Goal: Task Accomplishment & Management: Use online tool/utility

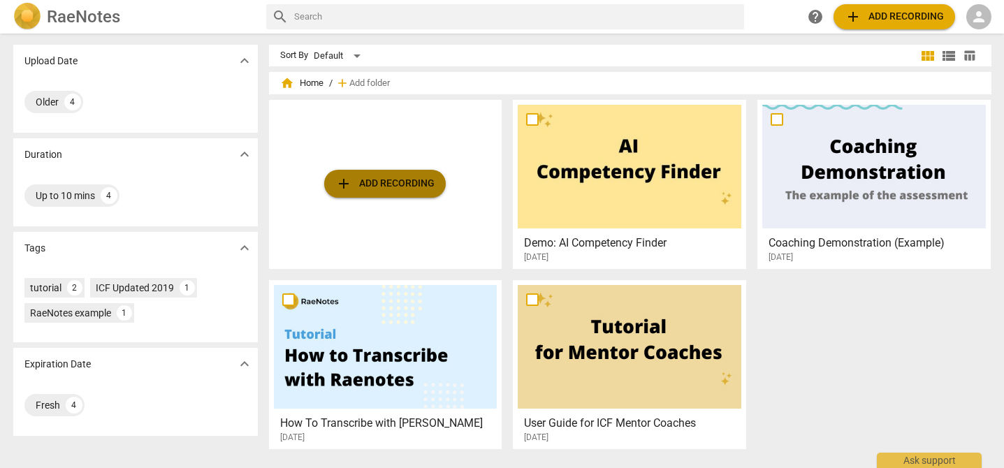
click at [379, 178] on span "add Add recording" at bounding box center [384, 183] width 99 height 17
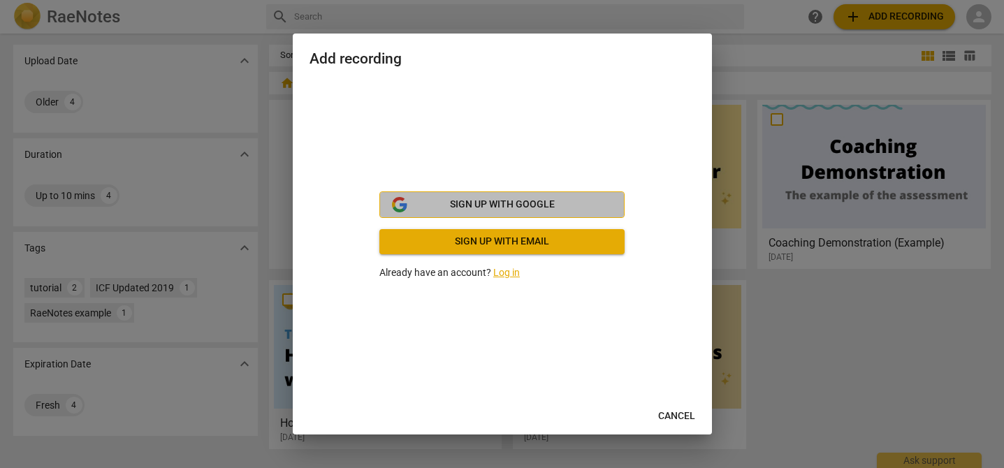
click at [473, 196] on button "Sign up with Google" at bounding box center [501, 204] width 245 height 27
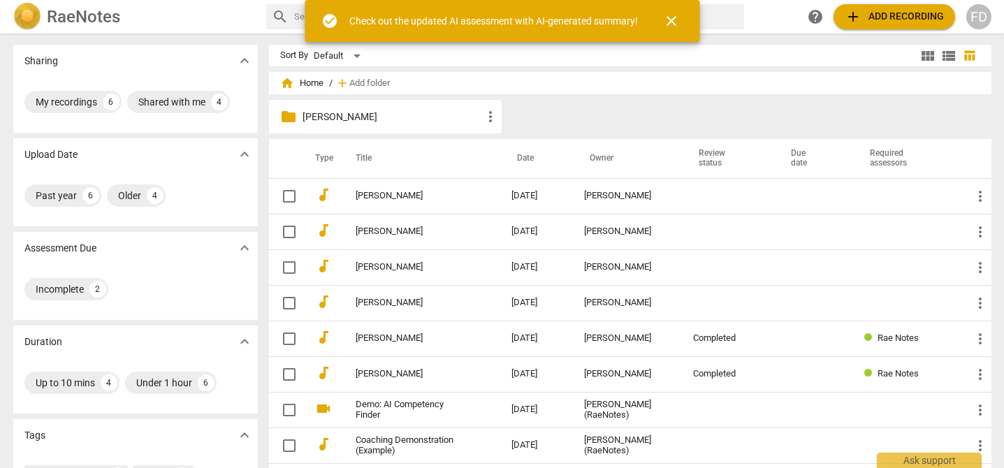
click at [675, 19] on span "close" at bounding box center [671, 21] width 17 height 17
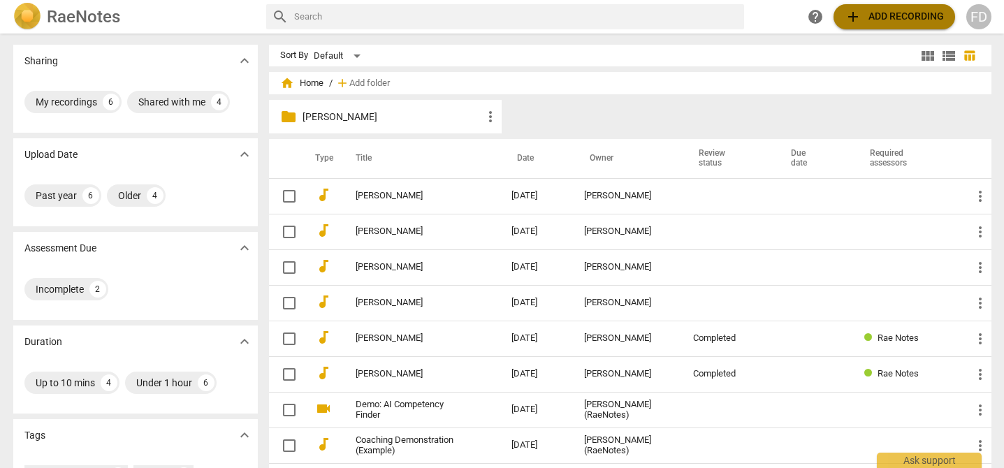
click at [871, 19] on span "add Add recording" at bounding box center [893, 16] width 99 height 17
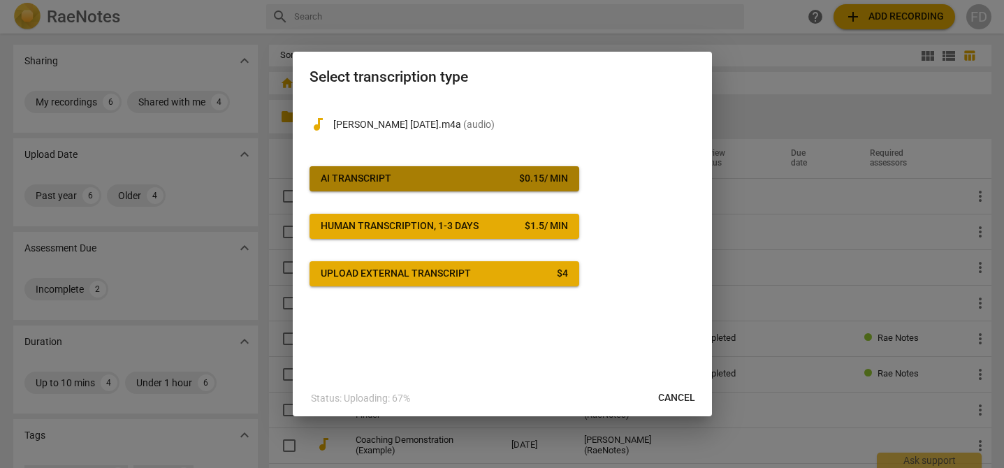
click at [519, 184] on div "$ 0.15 / min" at bounding box center [543, 179] width 49 height 14
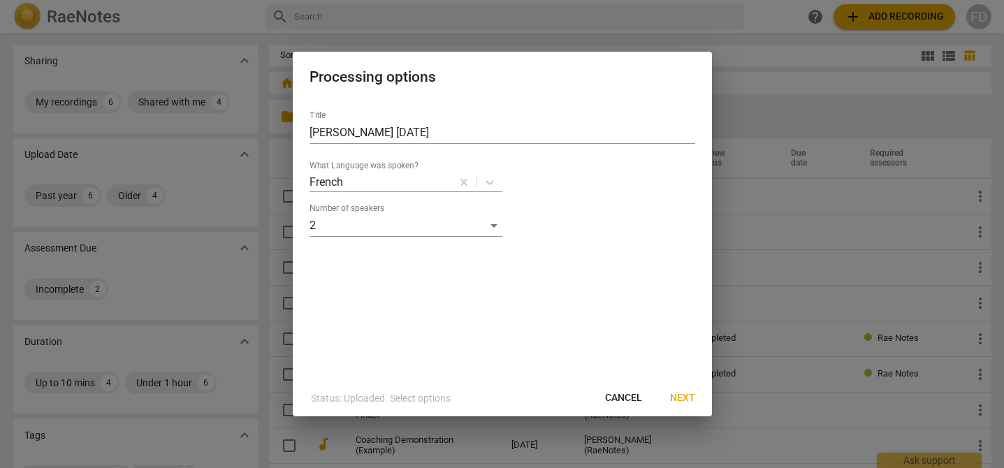
click at [685, 396] on span "Next" at bounding box center [682, 398] width 25 height 14
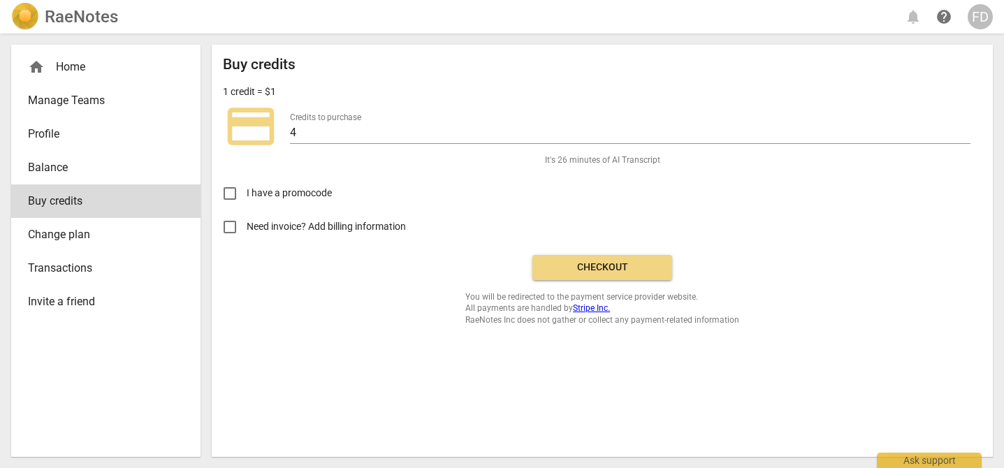
click at [236, 114] on span "credit_card" at bounding box center [251, 126] width 56 height 56
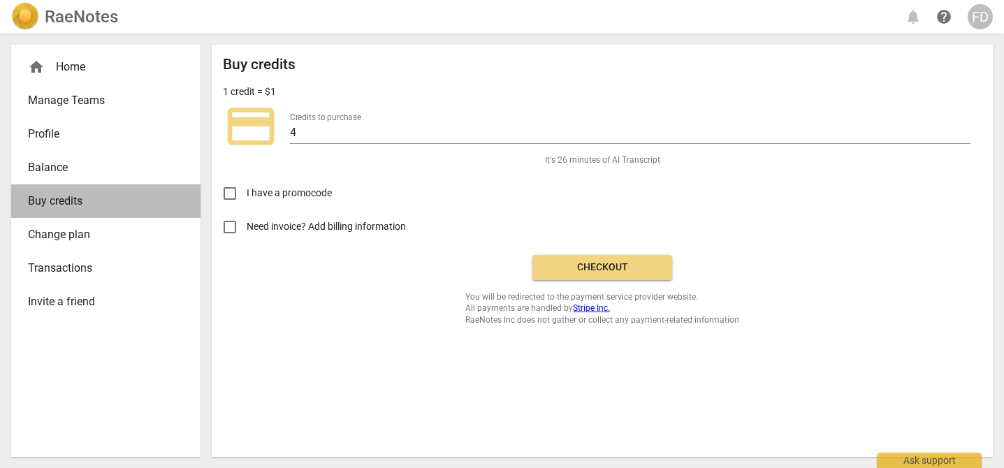
click at [103, 212] on link "Buy credits" at bounding box center [105, 201] width 189 height 34
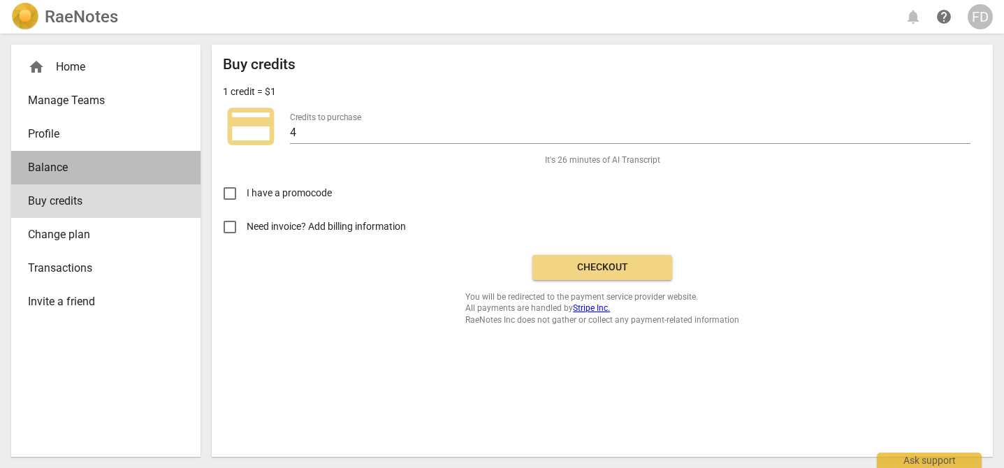
click at [107, 178] on link "Balance" at bounding box center [105, 168] width 189 height 34
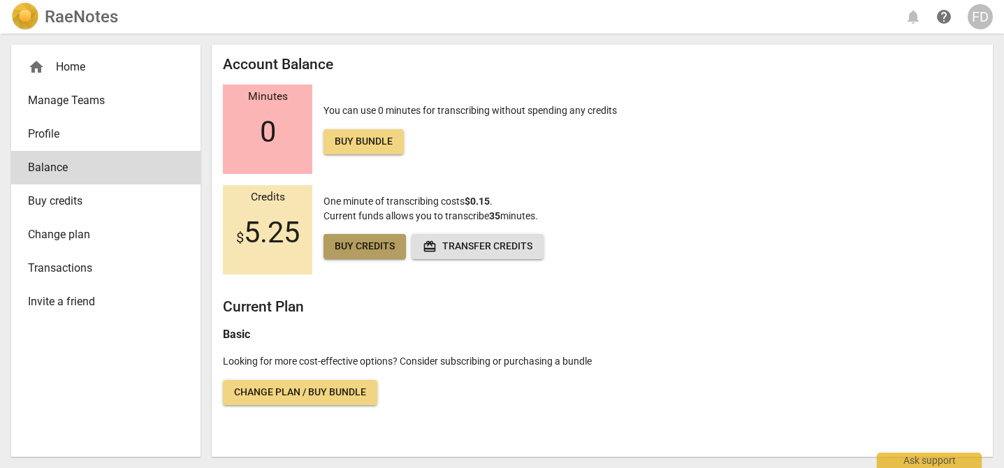
click at [351, 253] on link "Buy credits" at bounding box center [364, 246] width 82 height 25
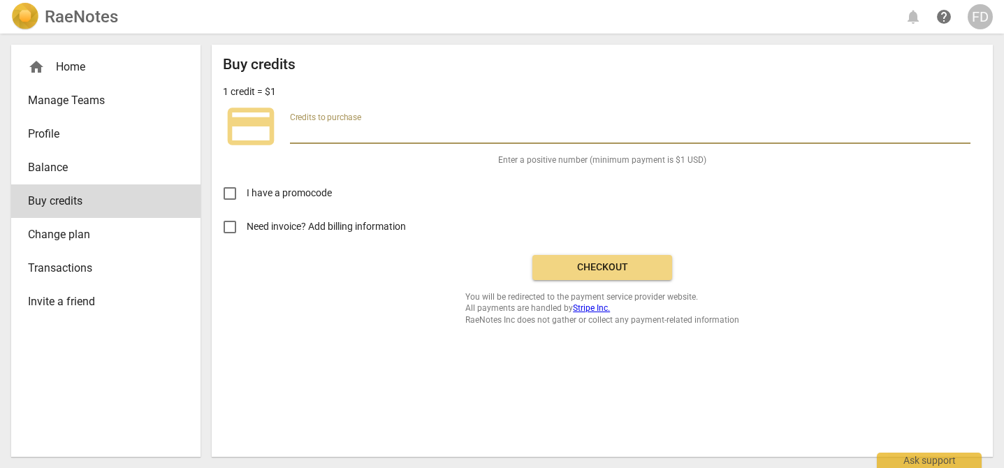
click at [366, 129] on input "number" at bounding box center [630, 134] width 680 height 20
type input "1"
type input "20"
click at [607, 257] on button "Checkout" at bounding box center [602, 267] width 140 height 25
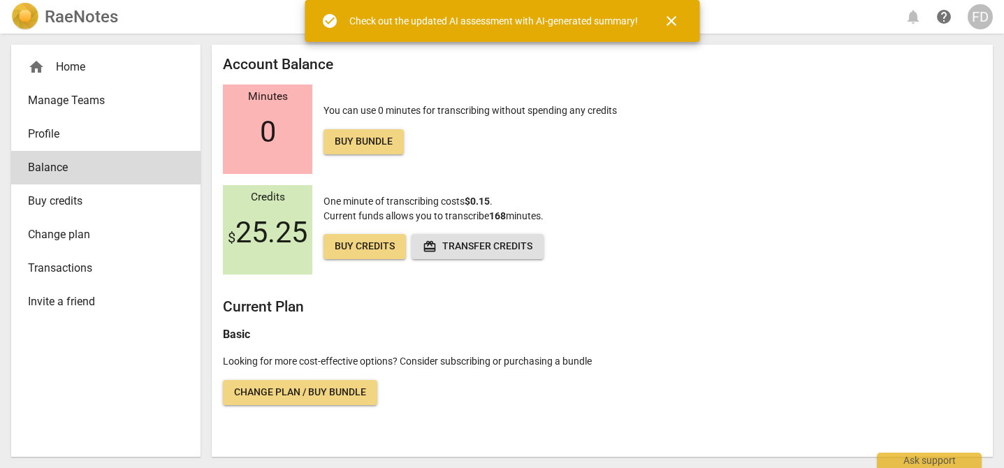
click at [85, 63] on div "home Home" at bounding box center [100, 67] width 145 height 17
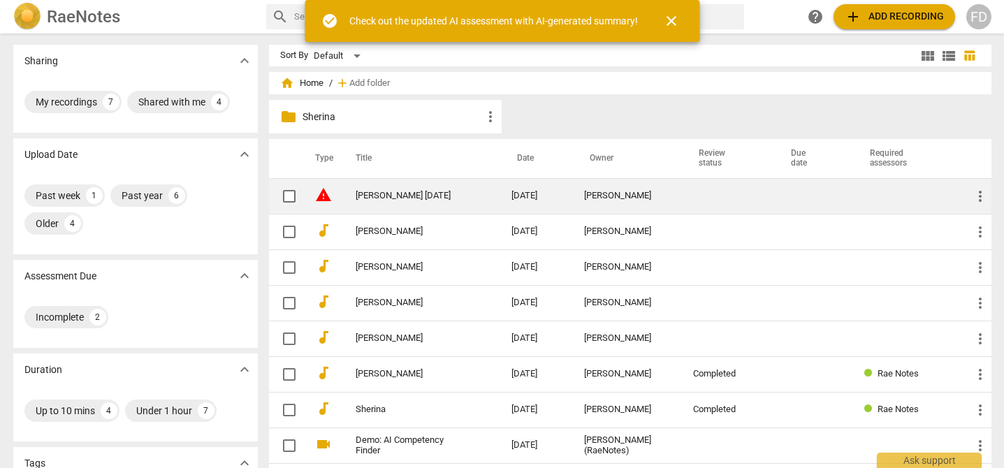
click at [325, 188] on span "warning" at bounding box center [323, 194] width 17 height 17
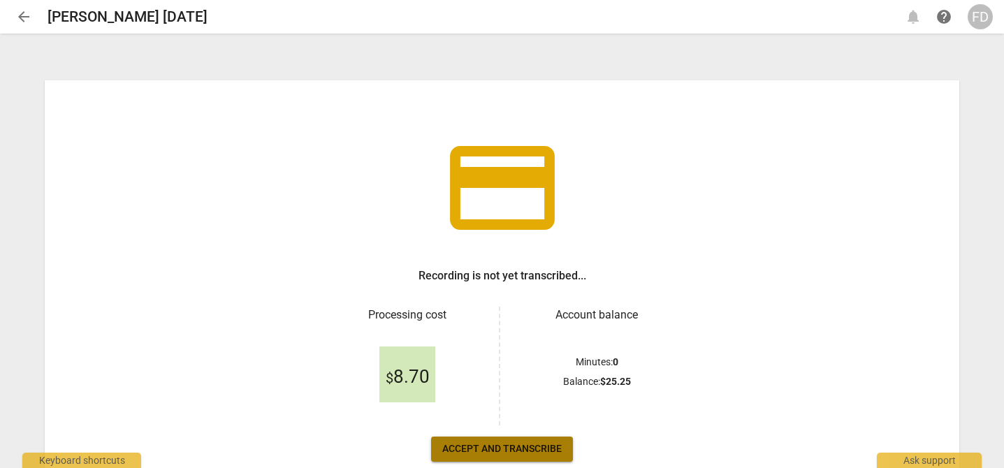
click at [489, 445] on span "Accept and transcribe" at bounding box center [501, 449] width 119 height 14
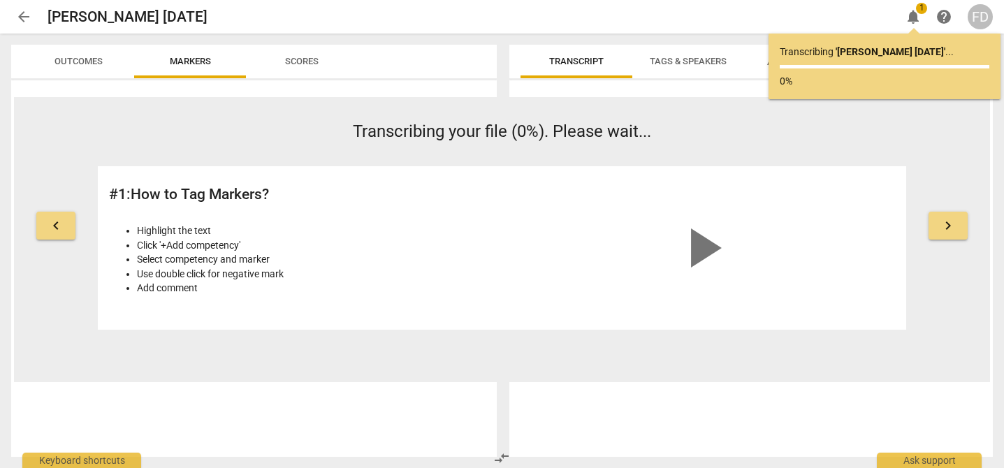
click at [750, 265] on div "play_arrow" at bounding box center [702, 247] width 385 height 141
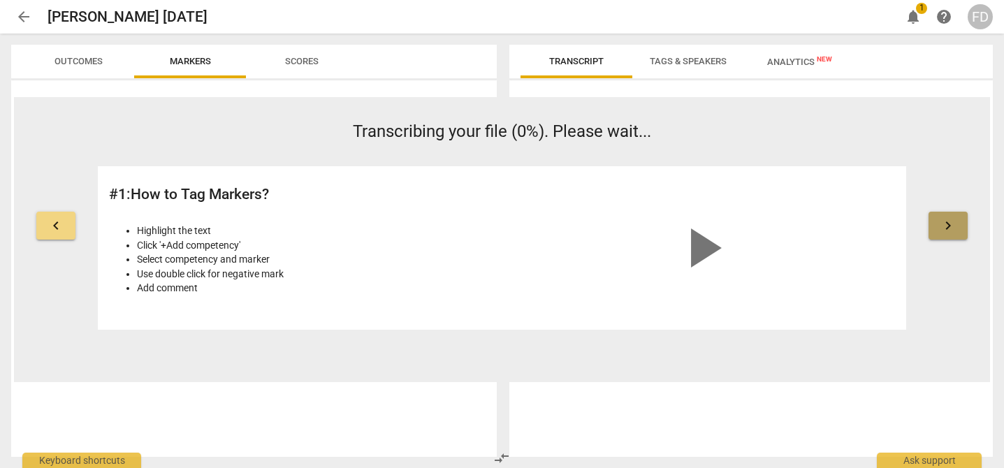
click at [947, 222] on span "keyboard_arrow_right" at bounding box center [947, 225] width 17 height 17
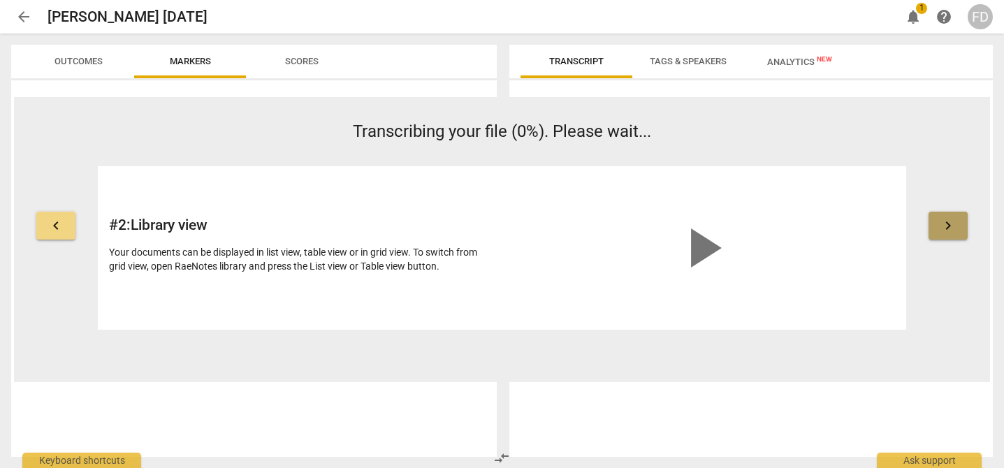
click at [947, 222] on span "keyboard_arrow_right" at bounding box center [947, 225] width 17 height 17
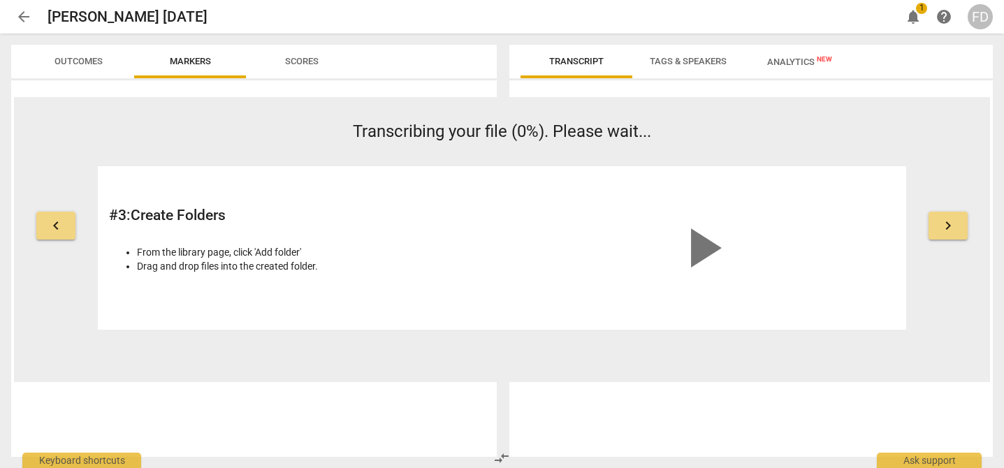
click at [947, 223] on span "keyboard_arrow_right" at bounding box center [947, 225] width 17 height 17
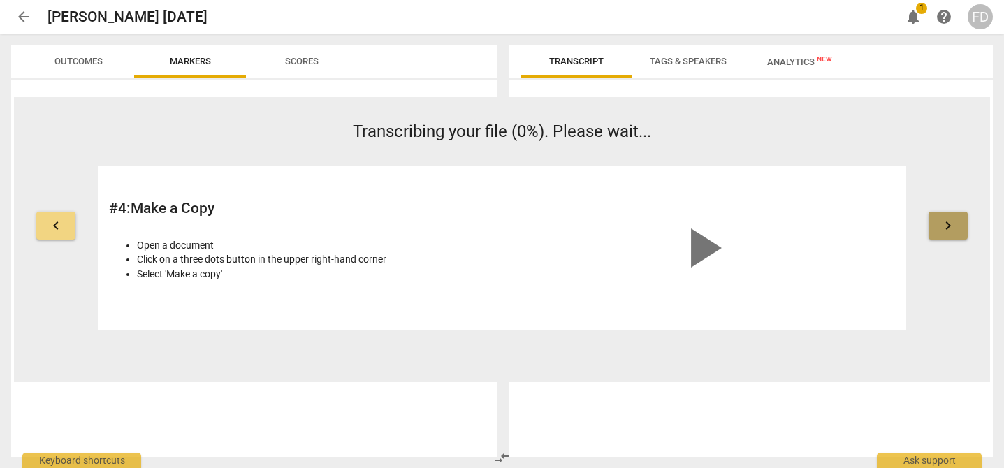
click at [947, 223] on span "keyboard_arrow_right" at bounding box center [947, 225] width 17 height 17
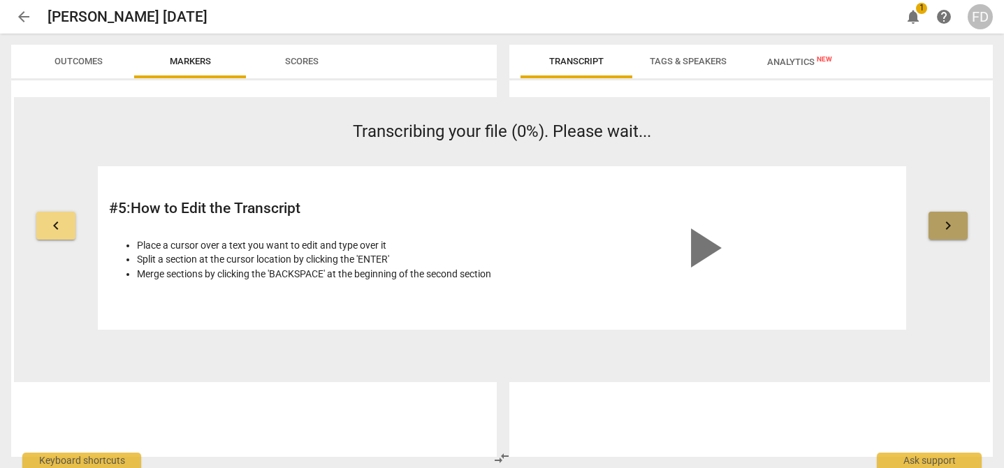
click at [947, 224] on span "keyboard_arrow_right" at bounding box center [947, 225] width 17 height 17
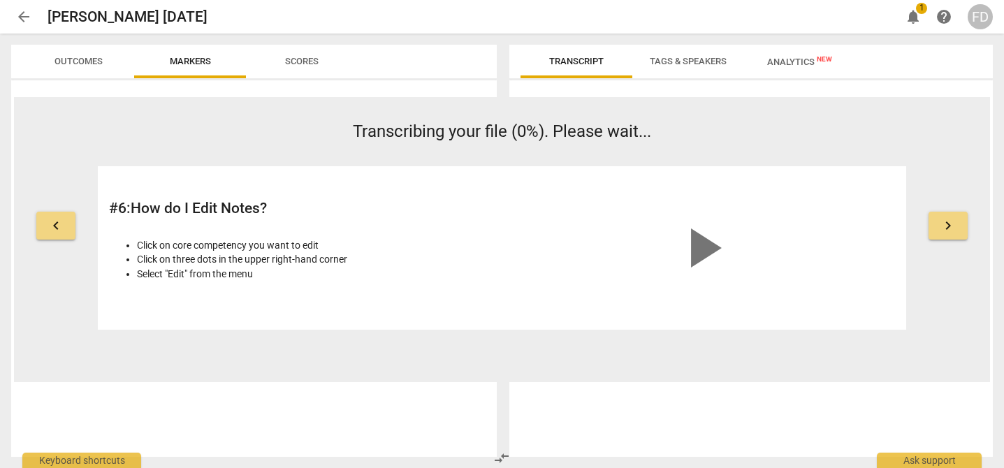
click at [947, 225] on span "keyboard_arrow_right" at bounding box center [947, 225] width 17 height 17
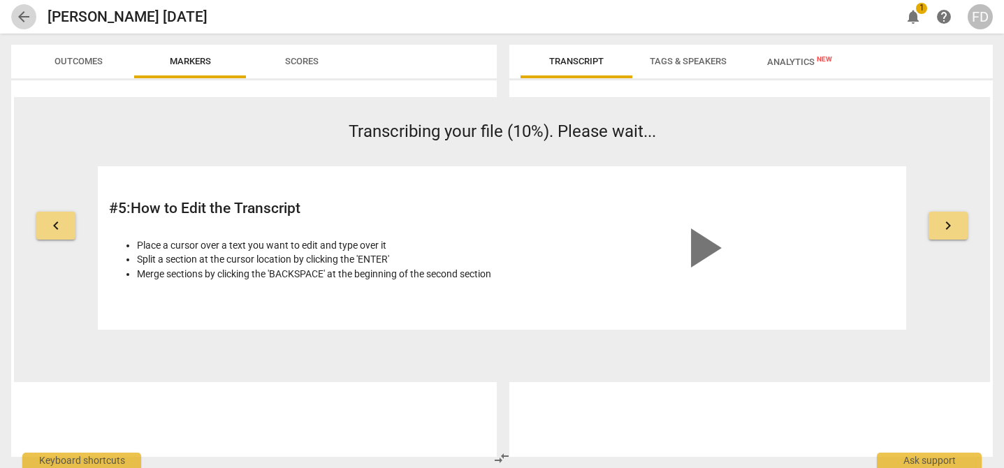
click at [19, 16] on span "arrow_back" at bounding box center [23, 16] width 17 height 17
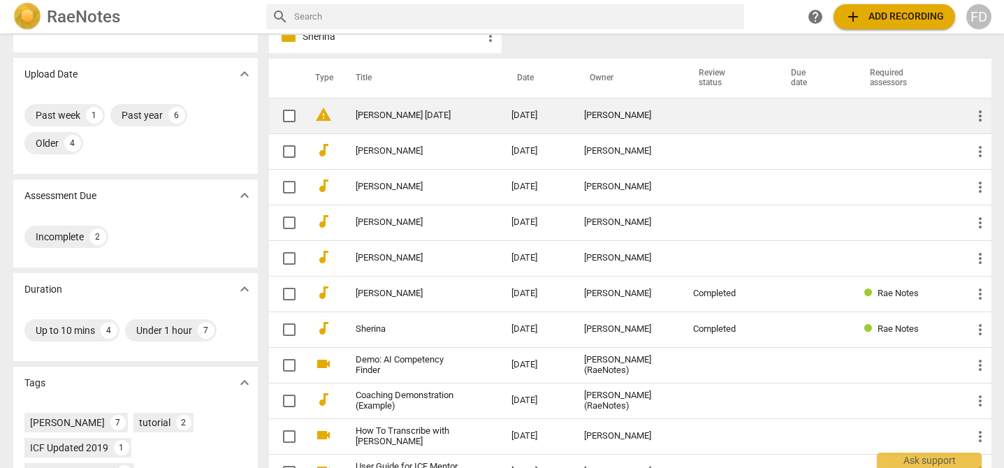
scroll to position [103, 0]
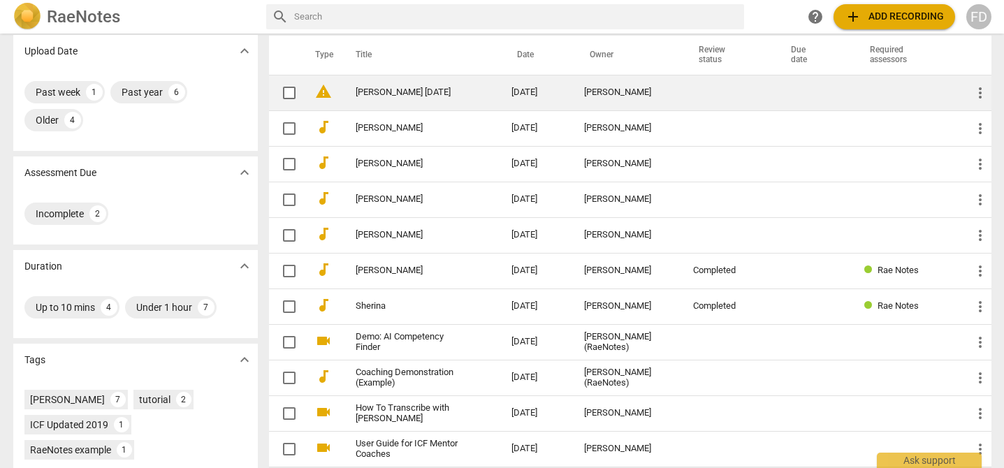
click at [321, 94] on span "warning" at bounding box center [323, 91] width 17 height 17
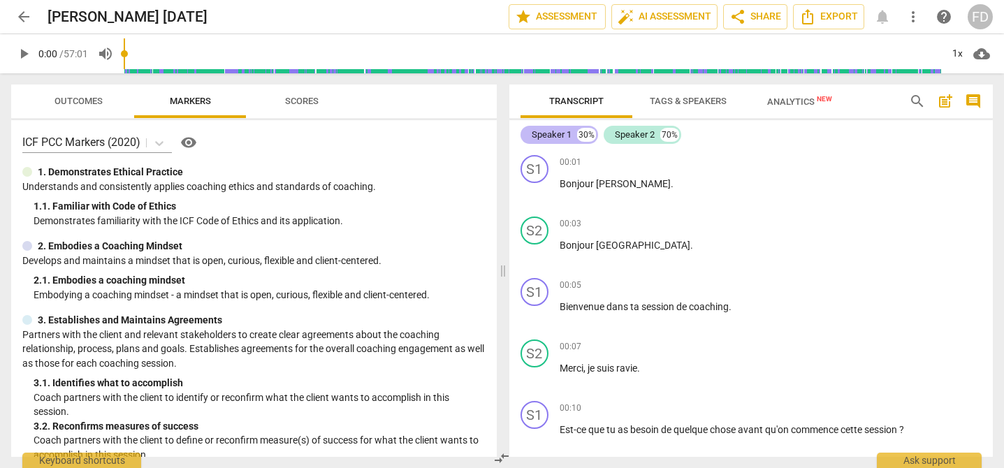
click at [543, 136] on div "Speaker 1" at bounding box center [551, 135] width 40 height 14
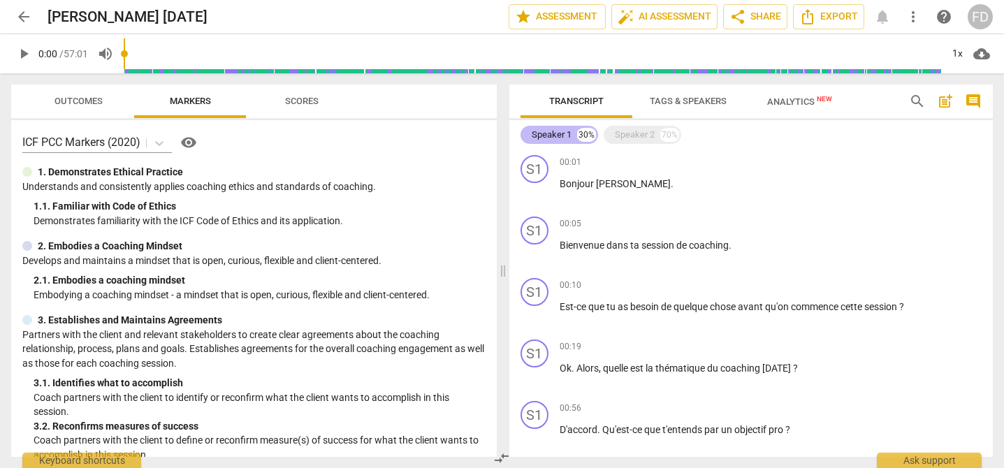
click at [536, 133] on div "Speaker 1" at bounding box center [551, 135] width 40 height 14
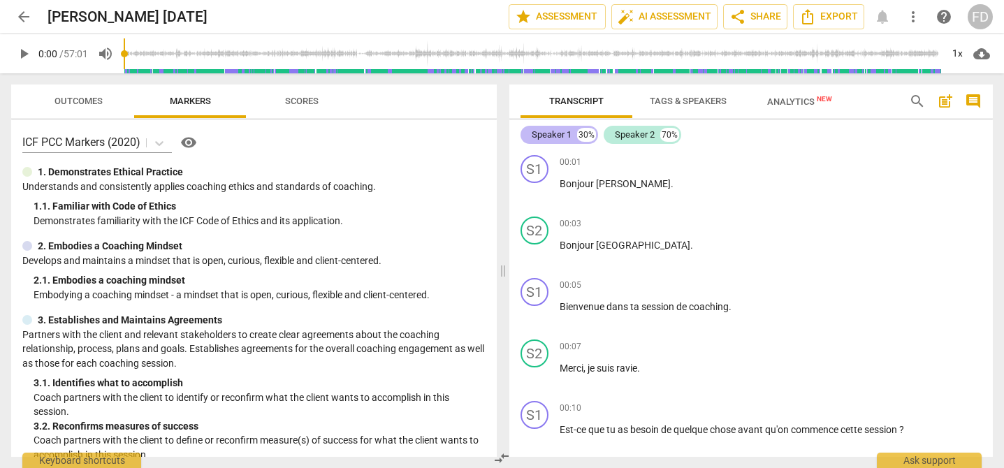
click at [536, 133] on div "Speaker 1" at bounding box center [551, 135] width 40 height 14
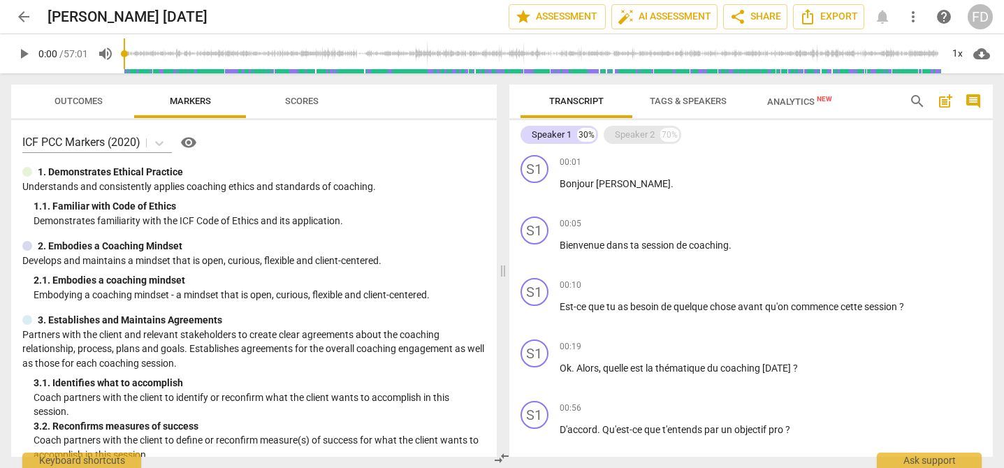
click at [630, 133] on div "Speaker 2" at bounding box center [635, 135] width 40 height 14
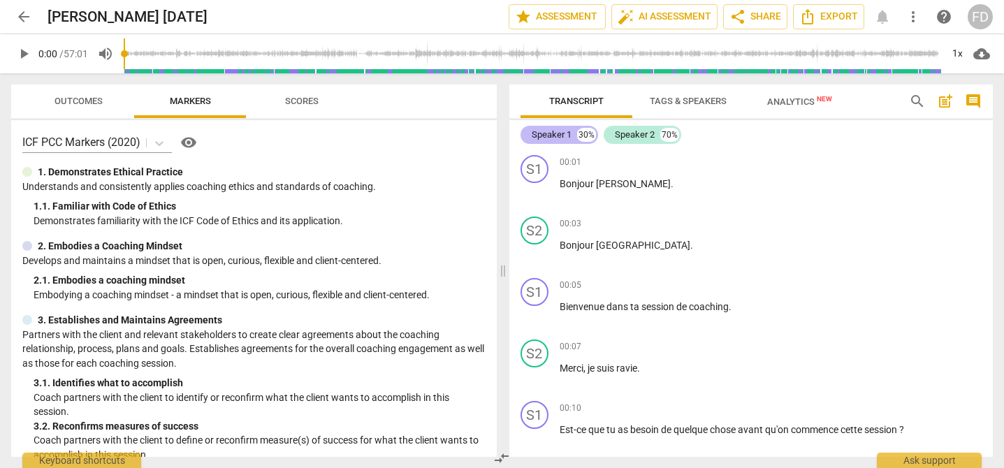
click at [554, 135] on div "Speaker 1" at bounding box center [551, 135] width 40 height 14
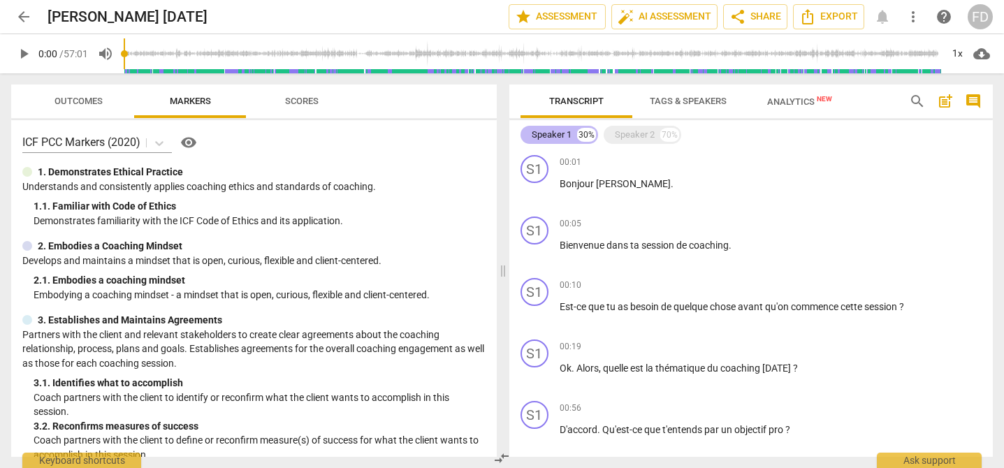
click at [554, 135] on div "Speaker 1" at bounding box center [551, 135] width 40 height 14
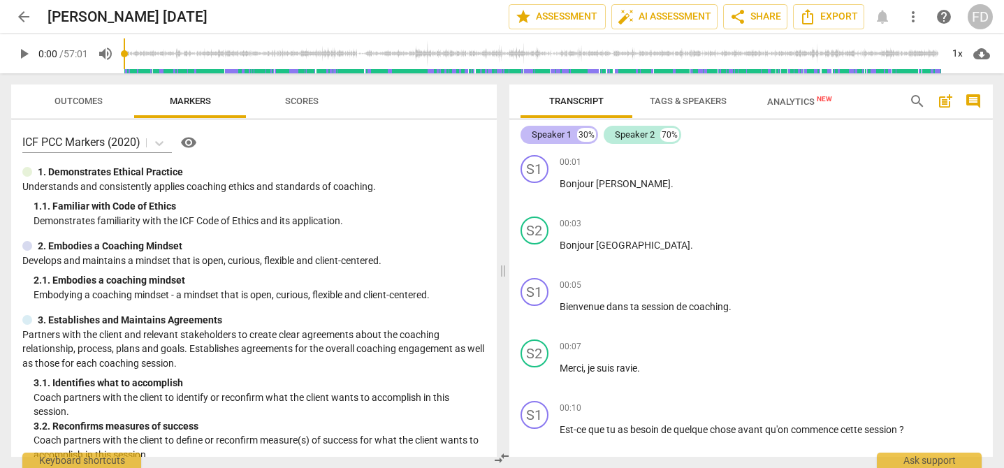
click at [554, 135] on div "Speaker 1" at bounding box center [551, 135] width 40 height 14
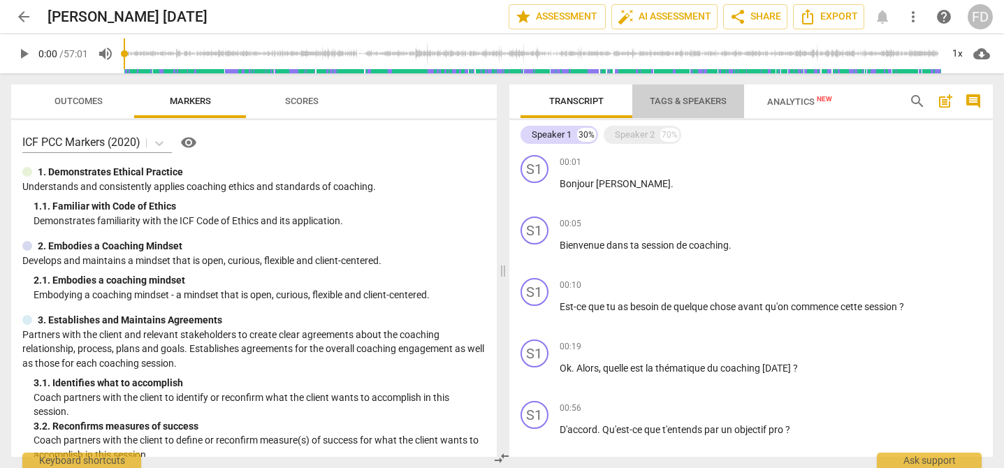
click at [697, 94] on span "Tags & Speakers" at bounding box center [688, 101] width 110 height 19
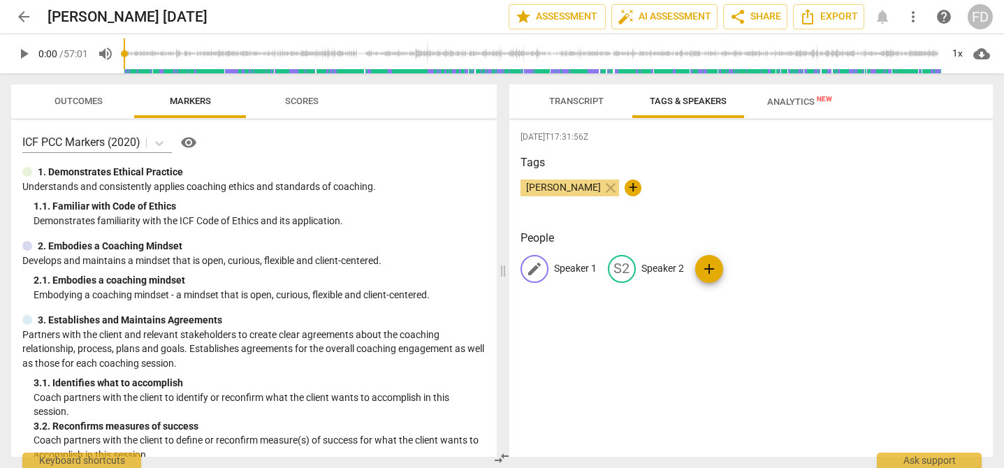
click at [560, 267] on p "Speaker 1" at bounding box center [575, 268] width 43 height 15
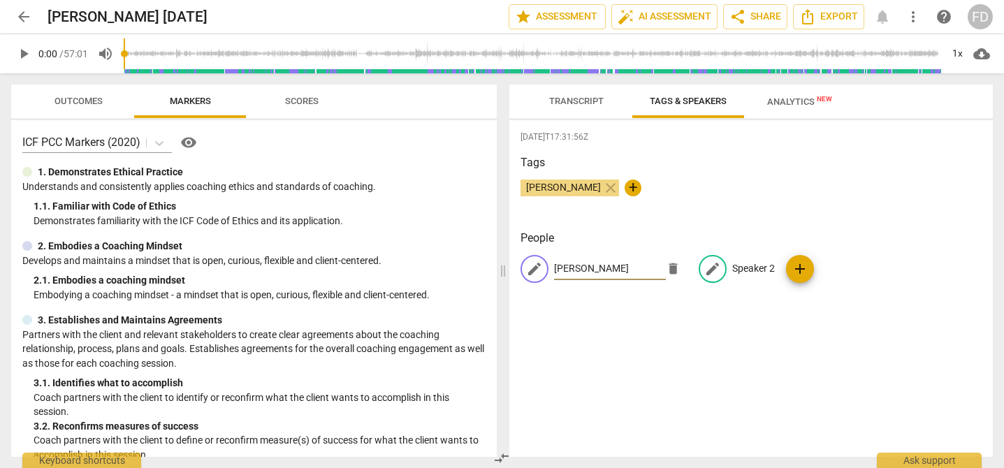
type input "[PERSON_NAME]"
click at [751, 267] on p "Speaker 2" at bounding box center [753, 268] width 43 height 15
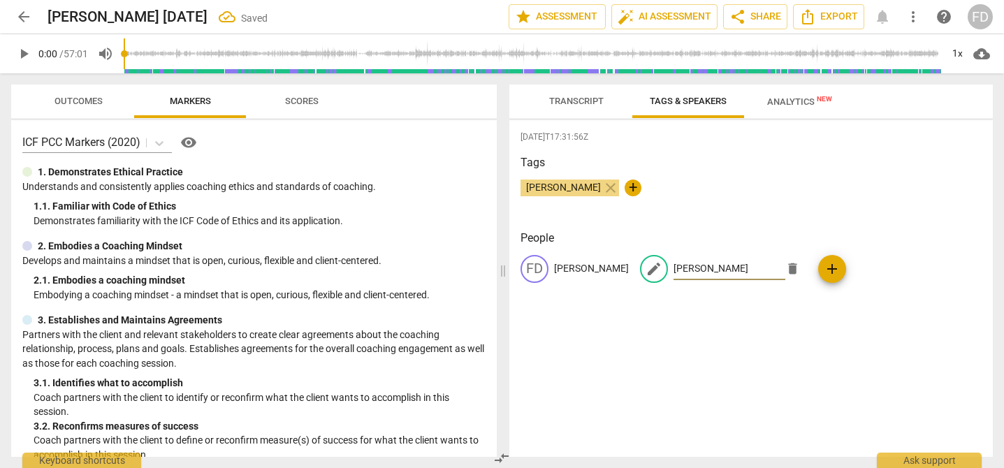
type input "[PERSON_NAME]"
click at [629, 265] on p "[PERSON_NAME]" at bounding box center [591, 268] width 75 height 15
click at [650, 269] on input "[PERSON_NAME]" at bounding box center [610, 269] width 112 height 22
type input "[GEOGRAPHIC_DATA]"
click at [733, 340] on div "[DATE]T17:31:56Z Tags [PERSON_NAME] close + People edit [PERSON_NAME] delete DE…" at bounding box center [751, 288] width 484 height 337
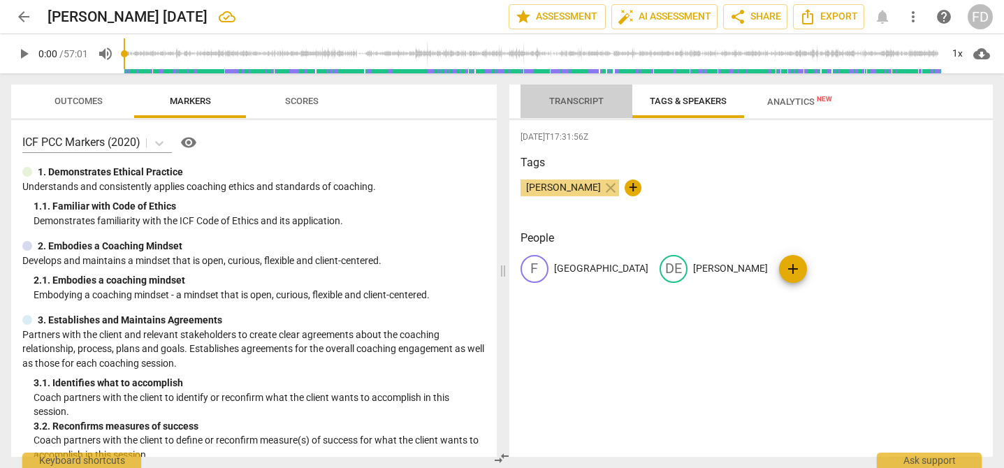
click at [589, 103] on span "Transcript" at bounding box center [576, 101] width 54 height 10
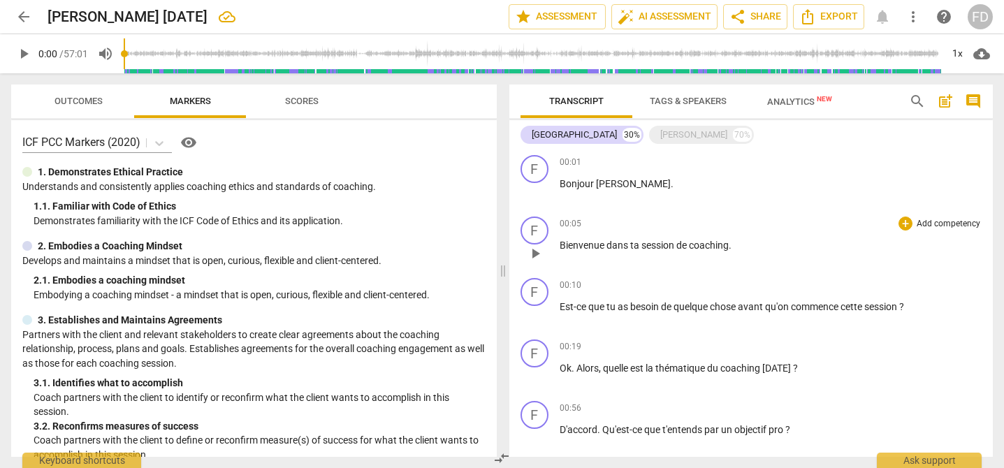
click at [559, 242] on span "Bienvenue" at bounding box center [582, 245] width 47 height 11
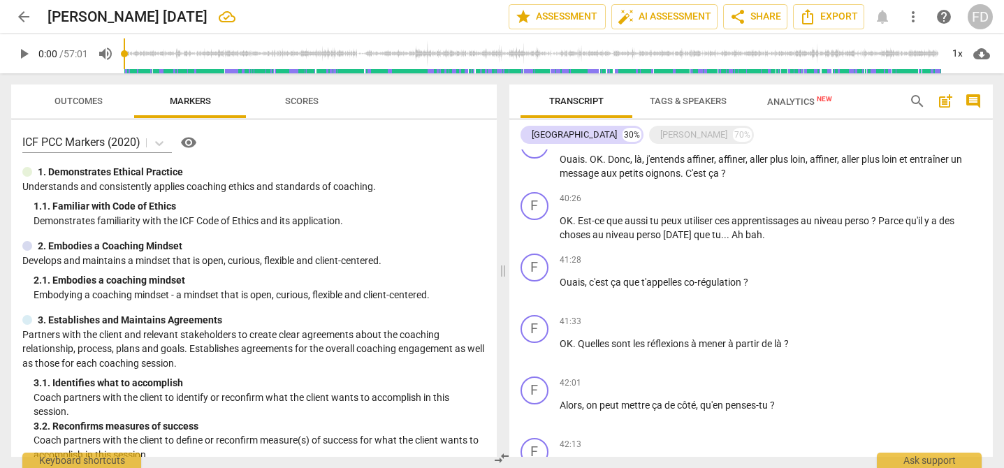
scroll to position [5463, 0]
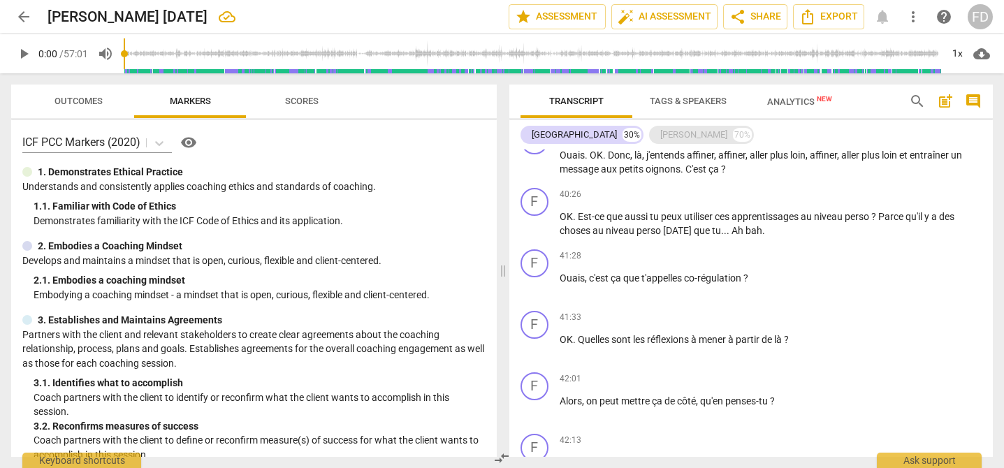
click at [660, 132] on div "[PERSON_NAME]" at bounding box center [693, 135] width 67 height 14
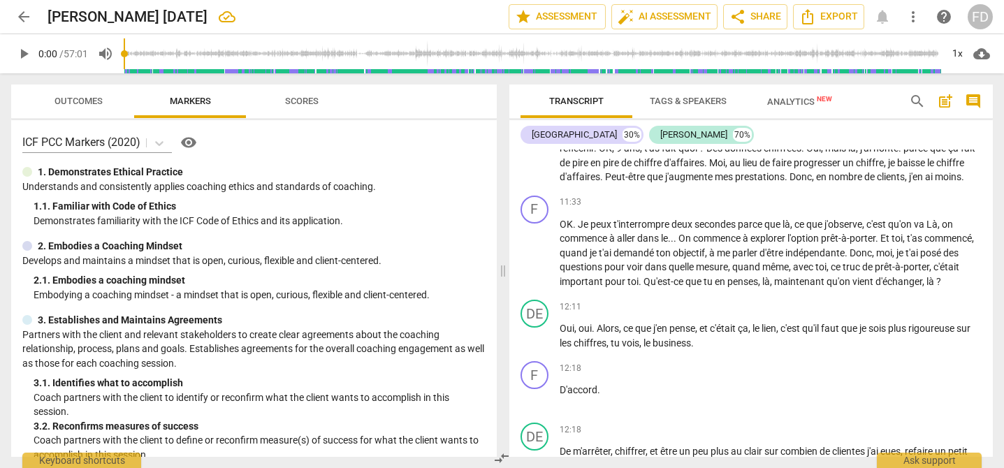
scroll to position [3775, 0]
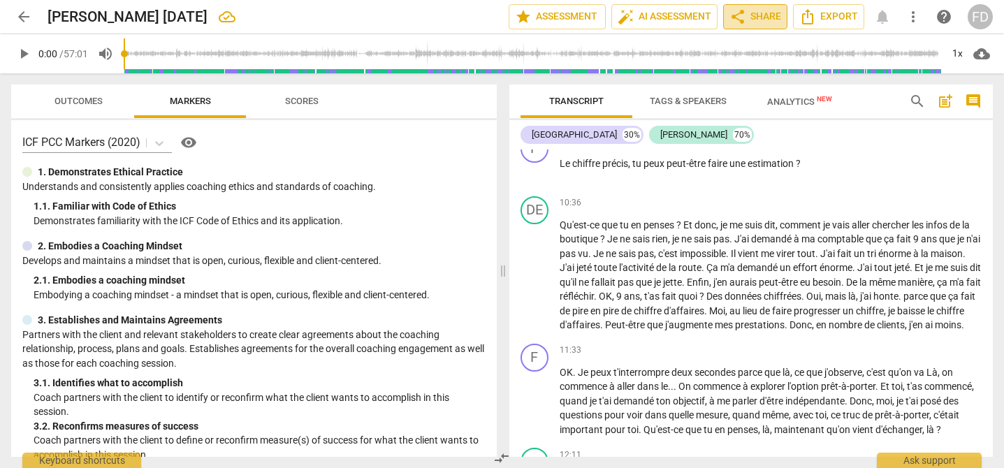
click at [760, 8] on span "share Share" at bounding box center [755, 16] width 52 height 17
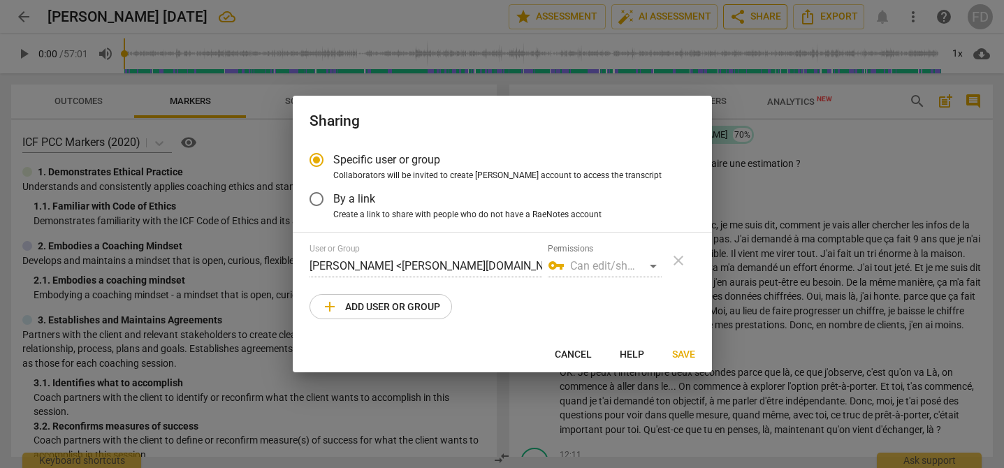
radio input "false"
click at [353, 196] on span "By a link" at bounding box center [354, 199] width 42 height 16
click at [333, 196] on input "By a link" at bounding box center [317, 199] width 34 height 34
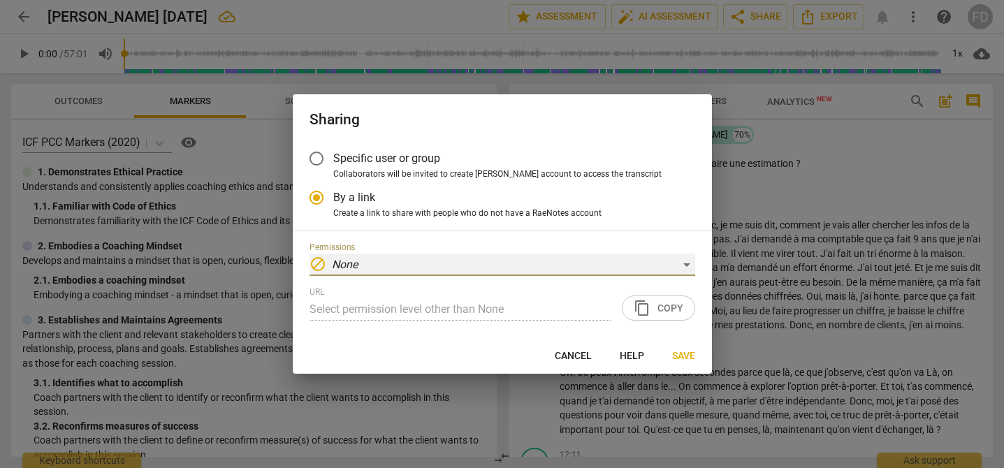
click at [560, 272] on div "block None" at bounding box center [501, 264] width 385 height 22
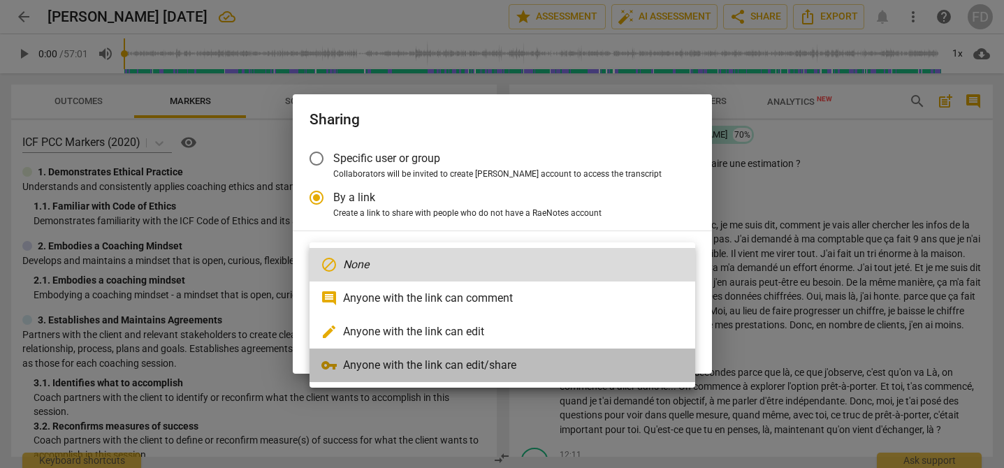
click at [505, 362] on li "vpn_key Anyone with the link can edit/share" at bounding box center [501, 365] width 385 height 34
radio input "false"
type input "[URL][DOMAIN_NAME]"
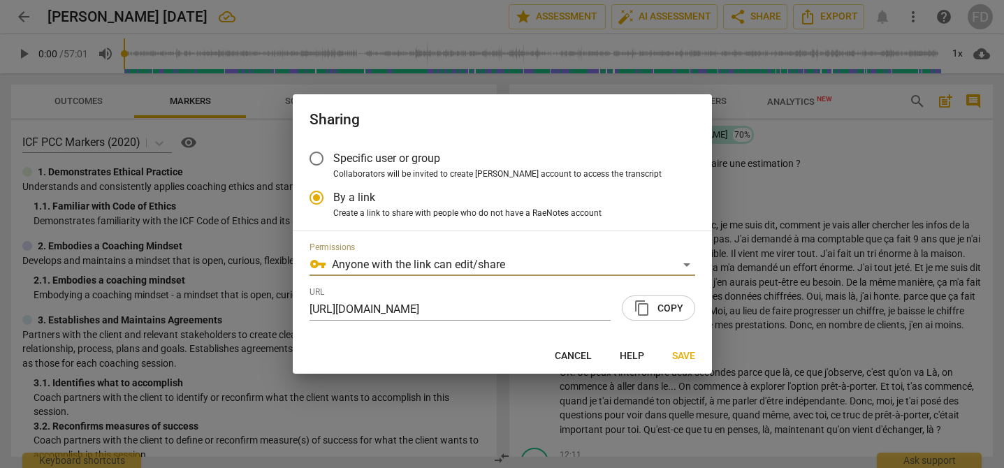
click at [673, 305] on span "content_copy Copy" at bounding box center [658, 308] width 50 height 17
click at [686, 358] on span "Save" at bounding box center [683, 356] width 23 height 14
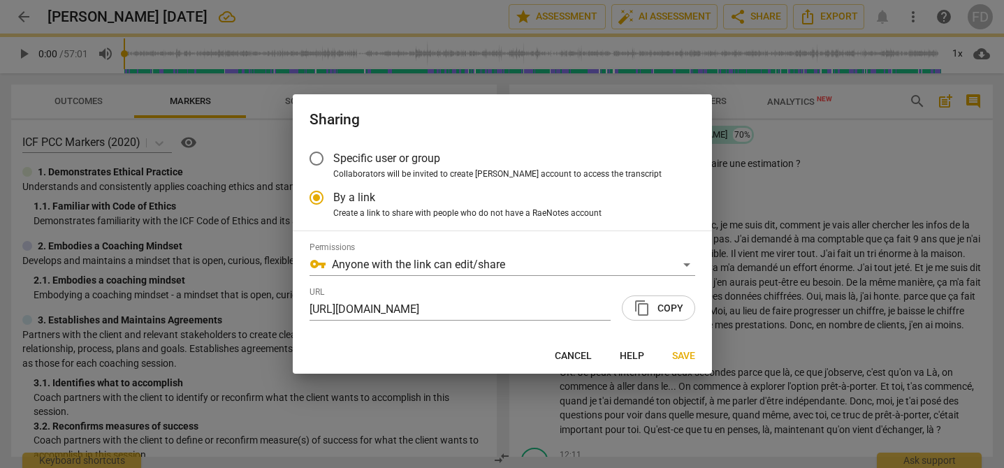
radio input "false"
